Goal: Information Seeking & Learning: Learn about a topic

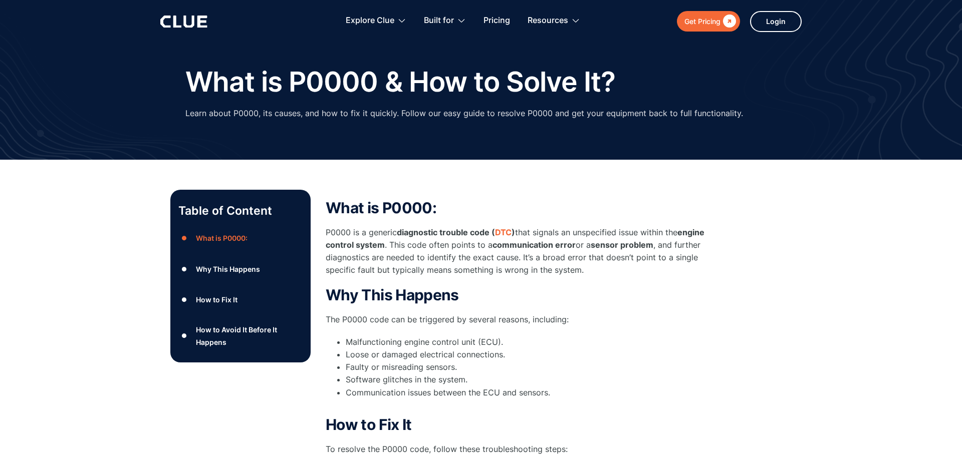
scroll to position [14, 0]
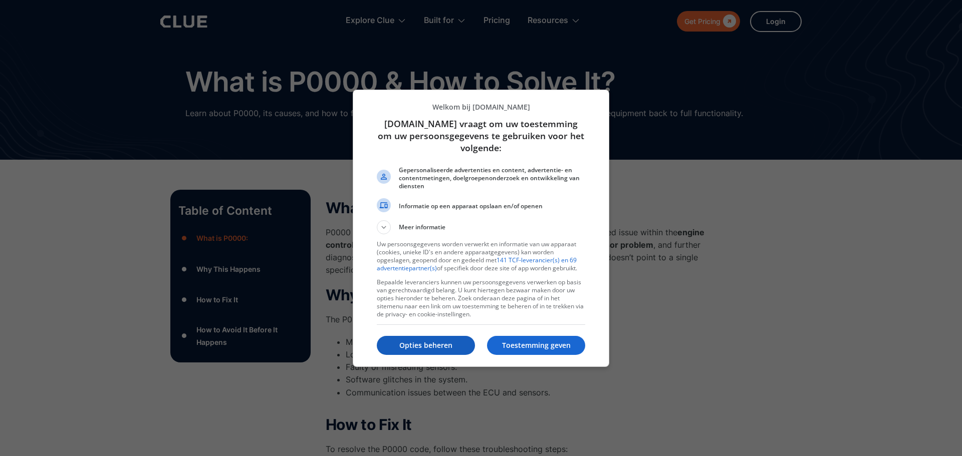
click at [406, 346] on p "Opties beheren" at bounding box center [426, 346] width 98 height 10
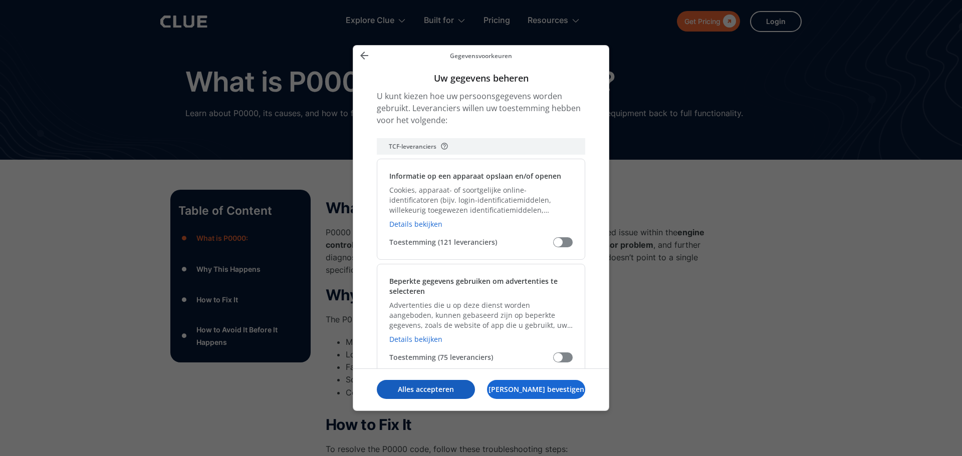
click at [438, 394] on p "Alles accepteren" at bounding box center [426, 390] width 98 height 10
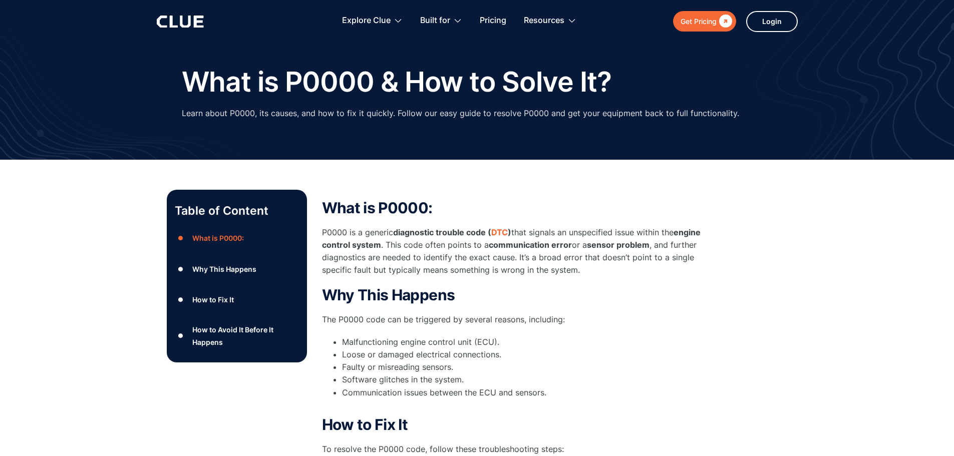
click at [554, 247] on strong "communication error" at bounding box center [530, 245] width 83 height 10
click at [413, 251] on p "P0000 is a generic diagnostic trouble code ( DTC ) that signals an unspecified …" at bounding box center [522, 251] width 401 height 51
click at [697, 263] on p "P0000 is a generic diagnostic trouble code ( DTC ) that signals an unspecified …" at bounding box center [522, 251] width 401 height 51
